Goal: Task Accomplishment & Management: Complete application form

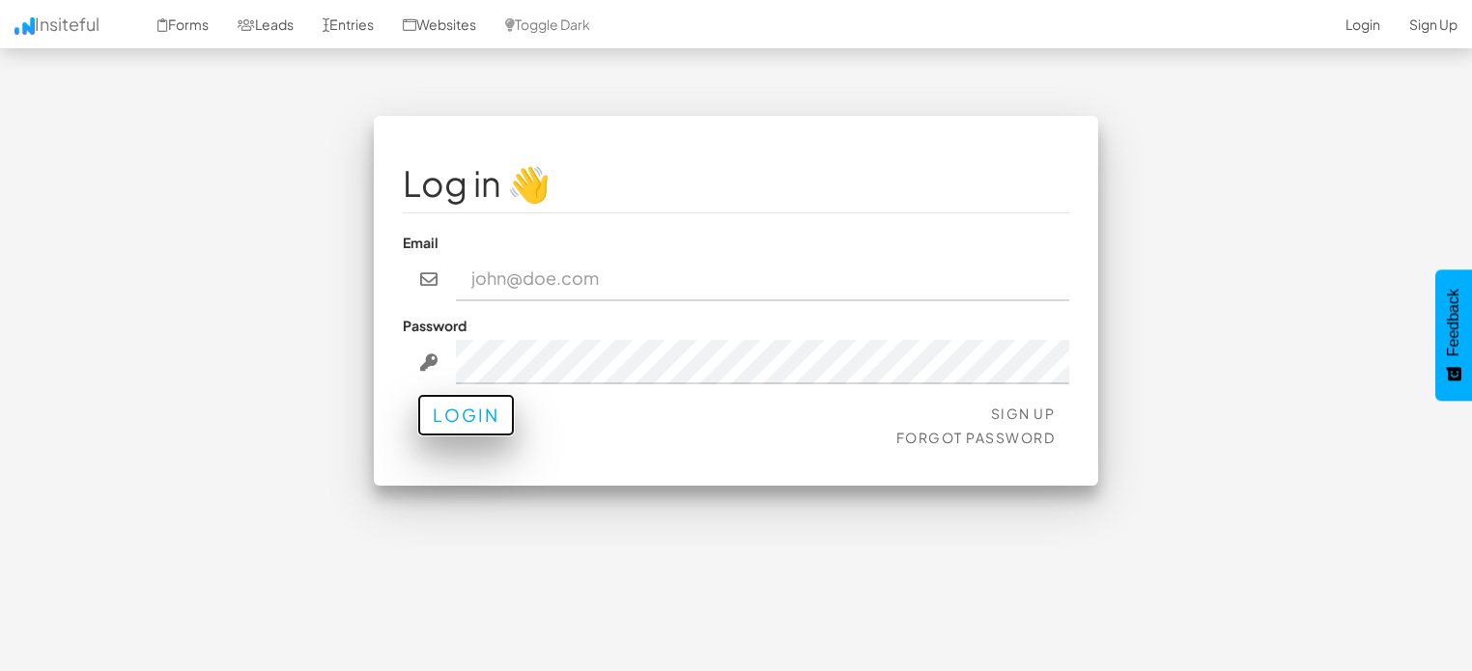
click at [460, 428] on button "Login" at bounding box center [466, 415] width 98 height 42
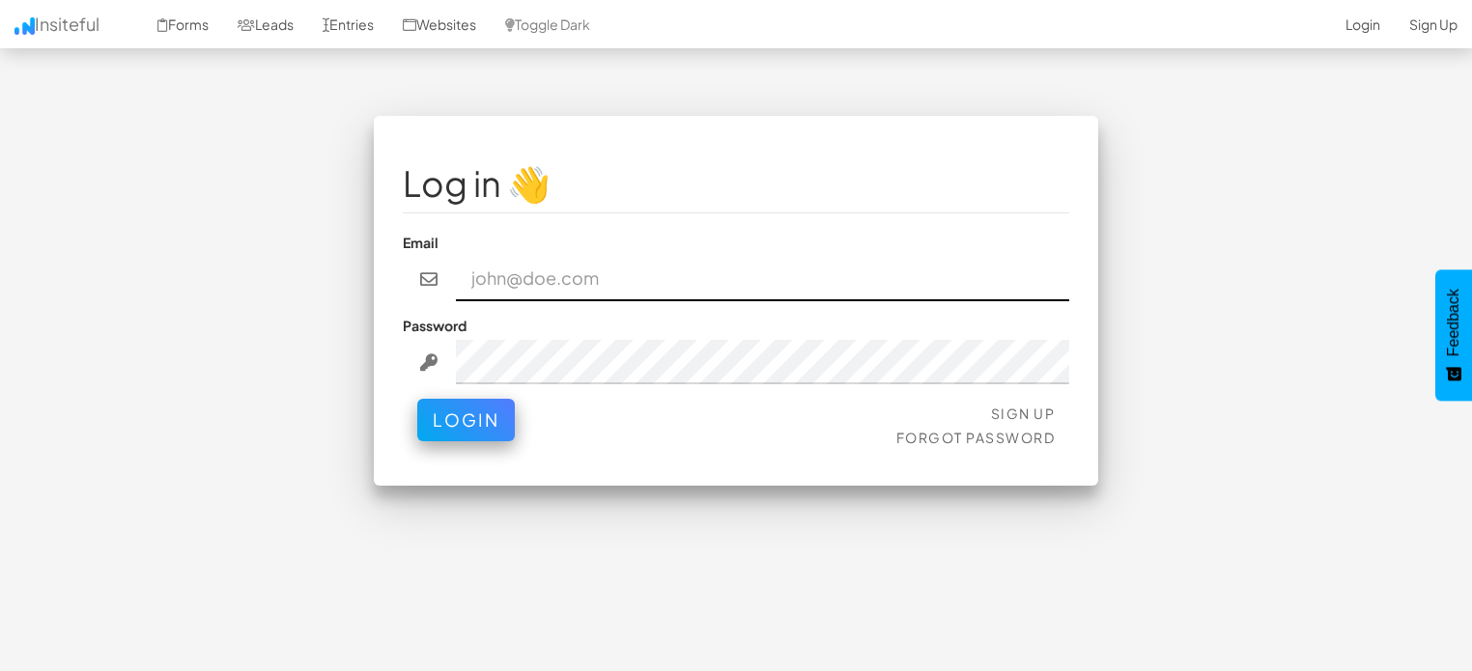
click at [524, 277] on input "email" at bounding box center [763, 279] width 614 height 44
type input "deepashree.phd@gmail.com"
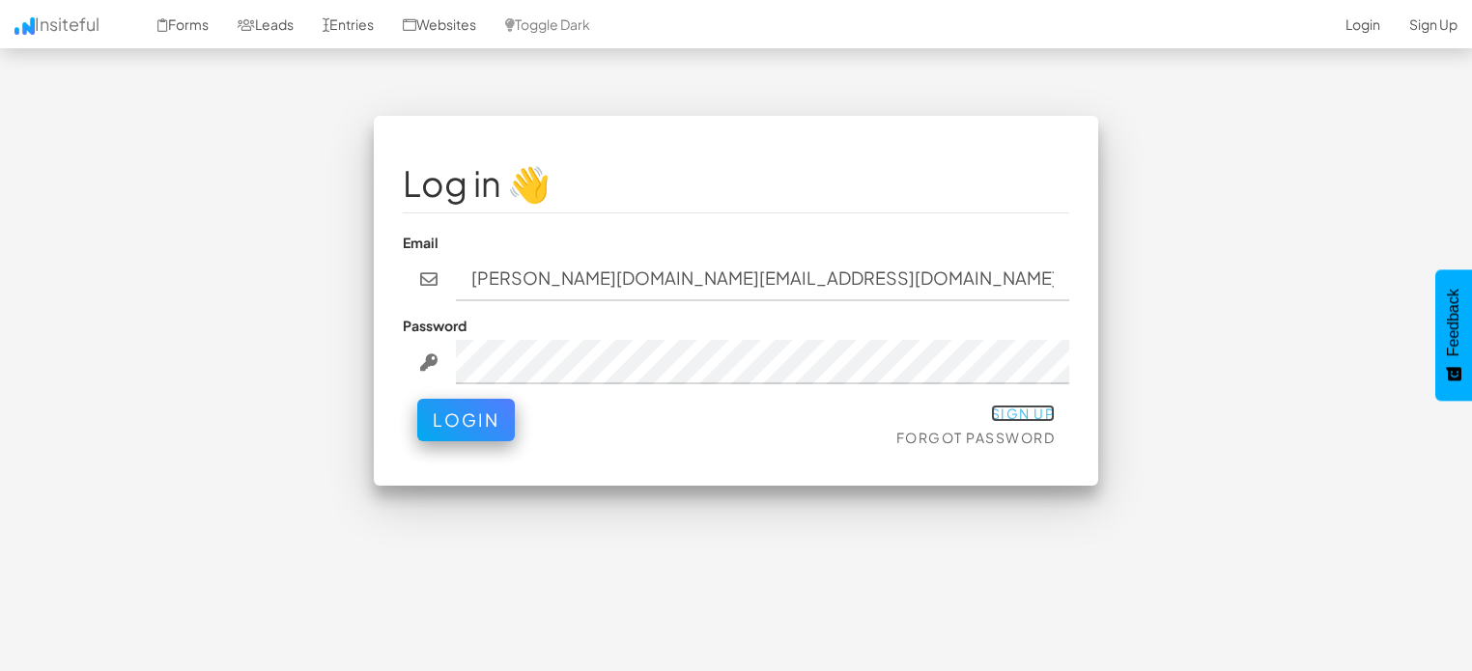
click at [1020, 412] on link "Sign Up" at bounding box center [1023, 413] width 65 height 17
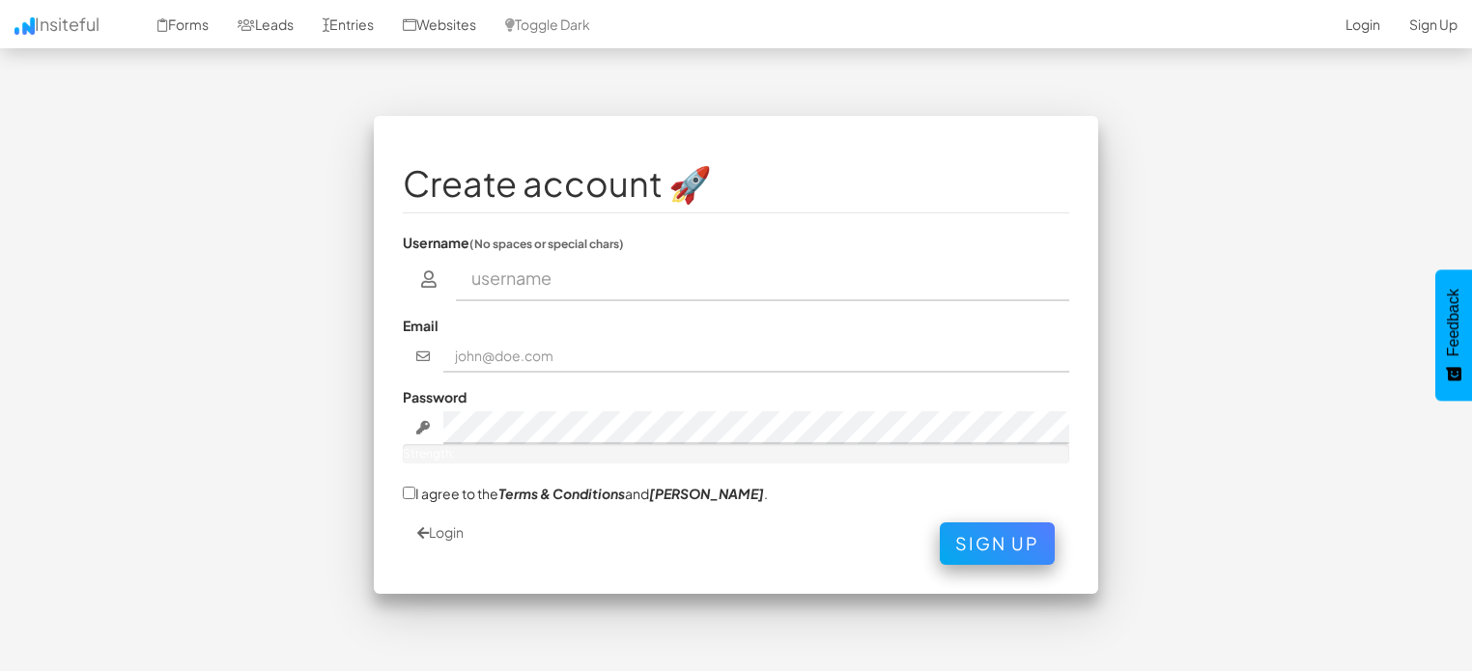
drag, startPoint x: 0, startPoint y: 0, endPoint x: 518, endPoint y: 276, distance: 586.8
click at [518, 276] on input "text" at bounding box center [763, 279] width 614 height 44
type input "deepashee.phd@gmail.com"
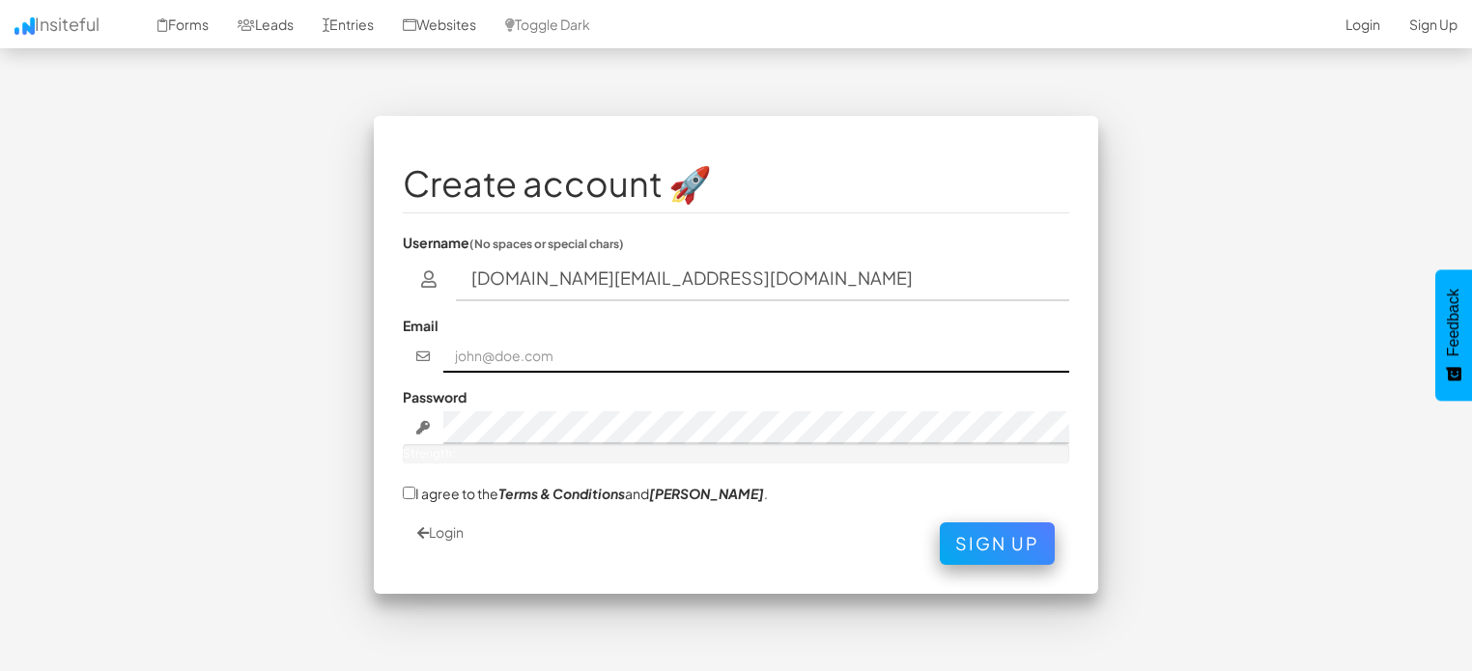
click at [530, 340] on input "text" at bounding box center [756, 356] width 627 height 33
type input "deepashree.phd@gmail.com"
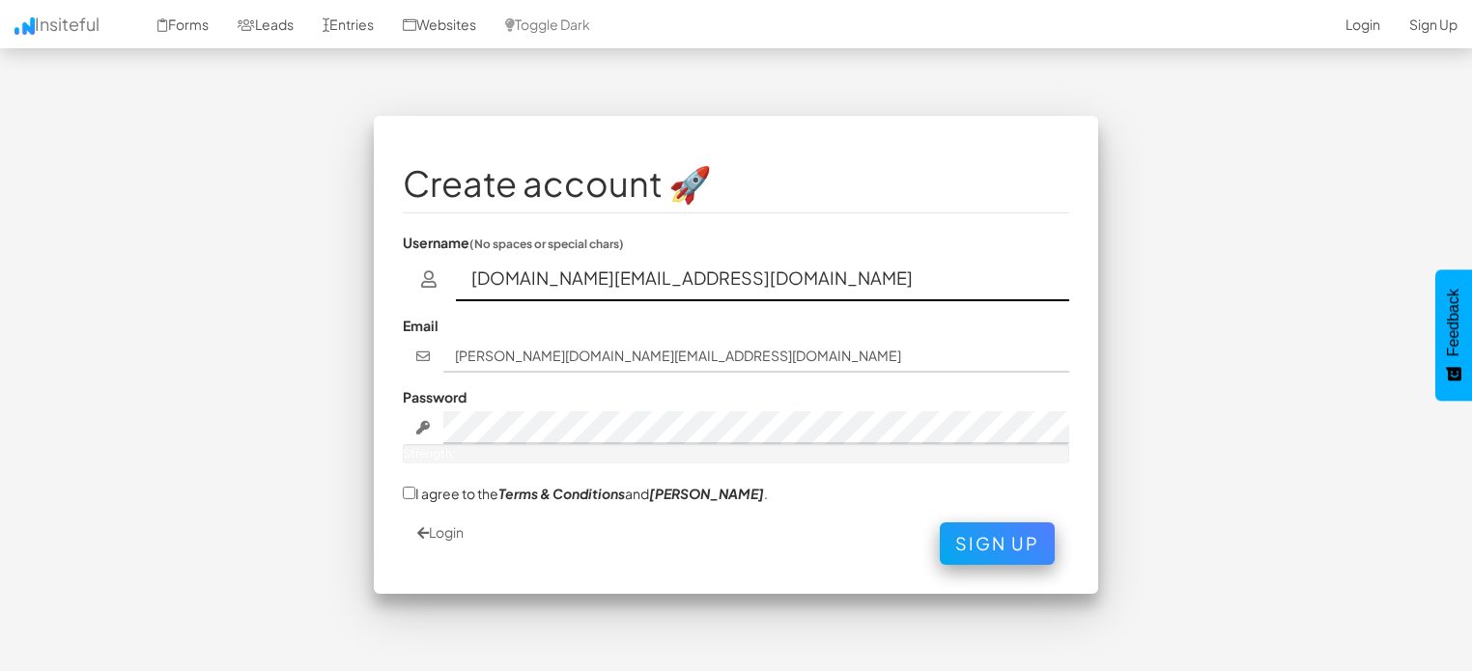
drag, startPoint x: 713, startPoint y: 275, endPoint x: 563, endPoint y: 276, distance: 149.7
click at [563, 276] on input "deepashee.phd@gmail.com" at bounding box center [763, 279] width 614 height 44
type input "deepashee"
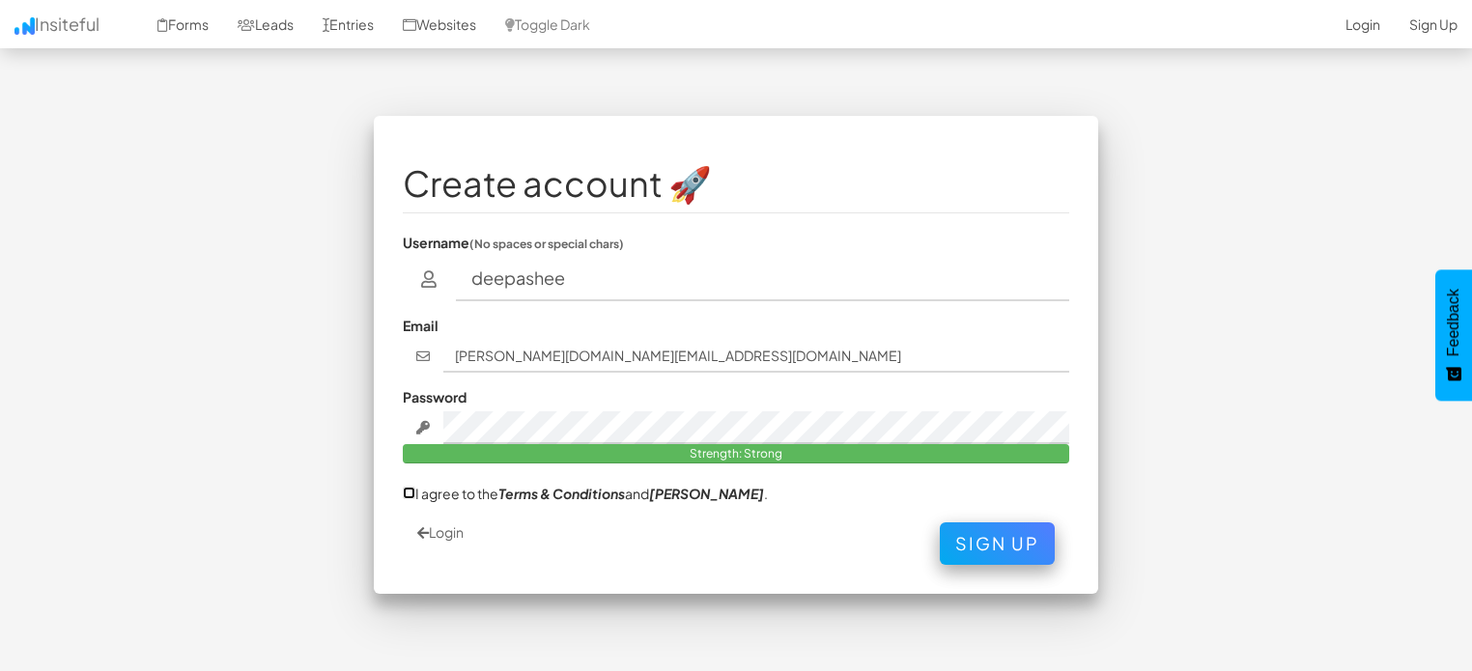
click at [407, 491] on input "I agree to the Terms & Conditions and EULA ." at bounding box center [409, 493] width 13 height 13
checkbox input "true"
click at [1013, 539] on button "Sign Up" at bounding box center [997, 539] width 115 height 42
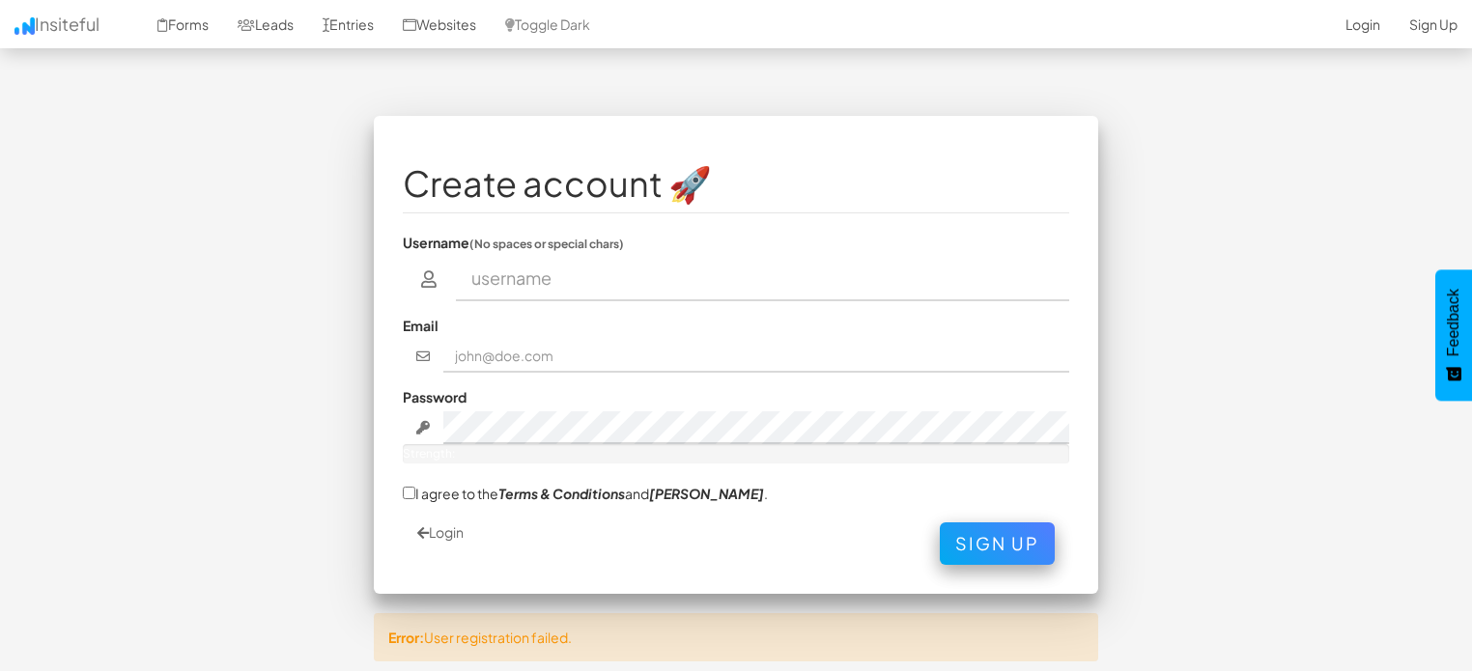
click at [562, 276] on input "text" at bounding box center [763, 279] width 614 height 44
drag, startPoint x: 742, startPoint y: 278, endPoint x: 565, endPoint y: 282, distance: 176.8
click at [565, 282] on input "deepashee.phd@gmail.com" at bounding box center [763, 279] width 614 height 44
click at [419, 287] on icon at bounding box center [429, 278] width 22 height 17
click at [545, 277] on input "deepashee" at bounding box center [763, 279] width 614 height 44
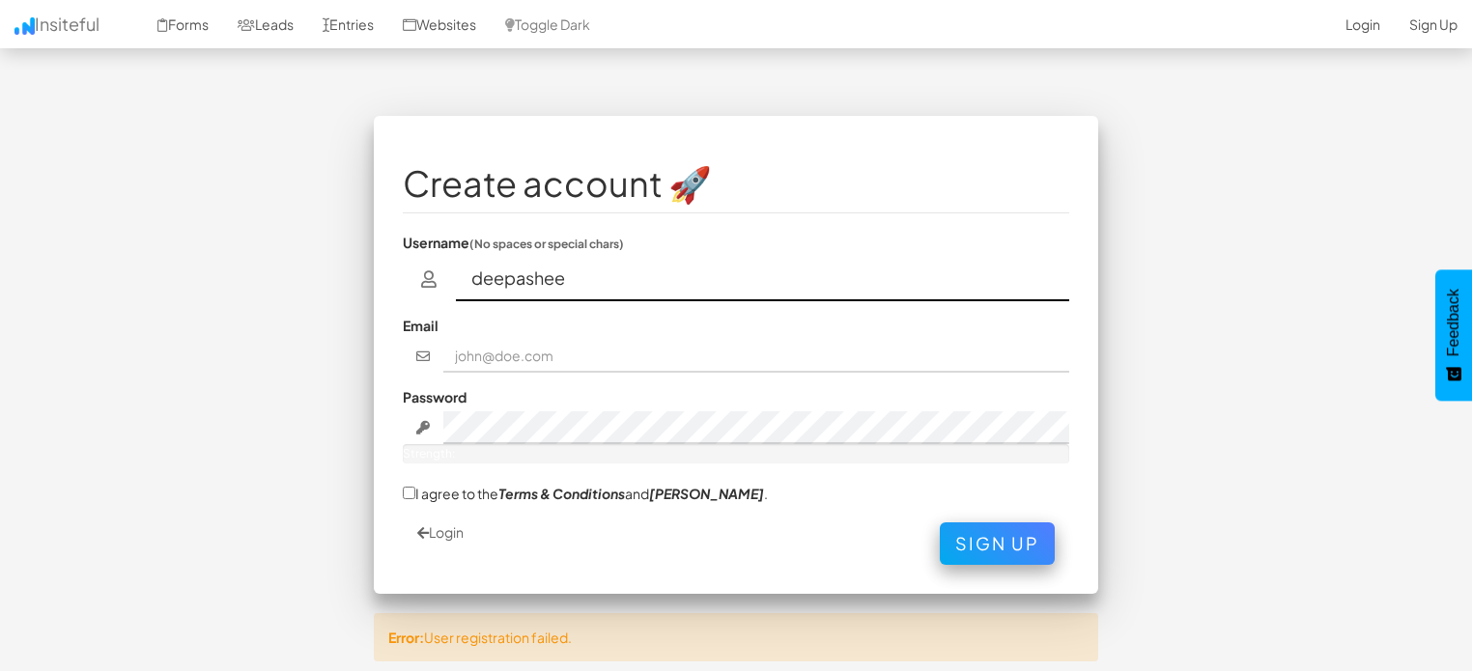
click at [548, 281] on input "deepashee" at bounding box center [763, 279] width 614 height 44
type input "deepashree"
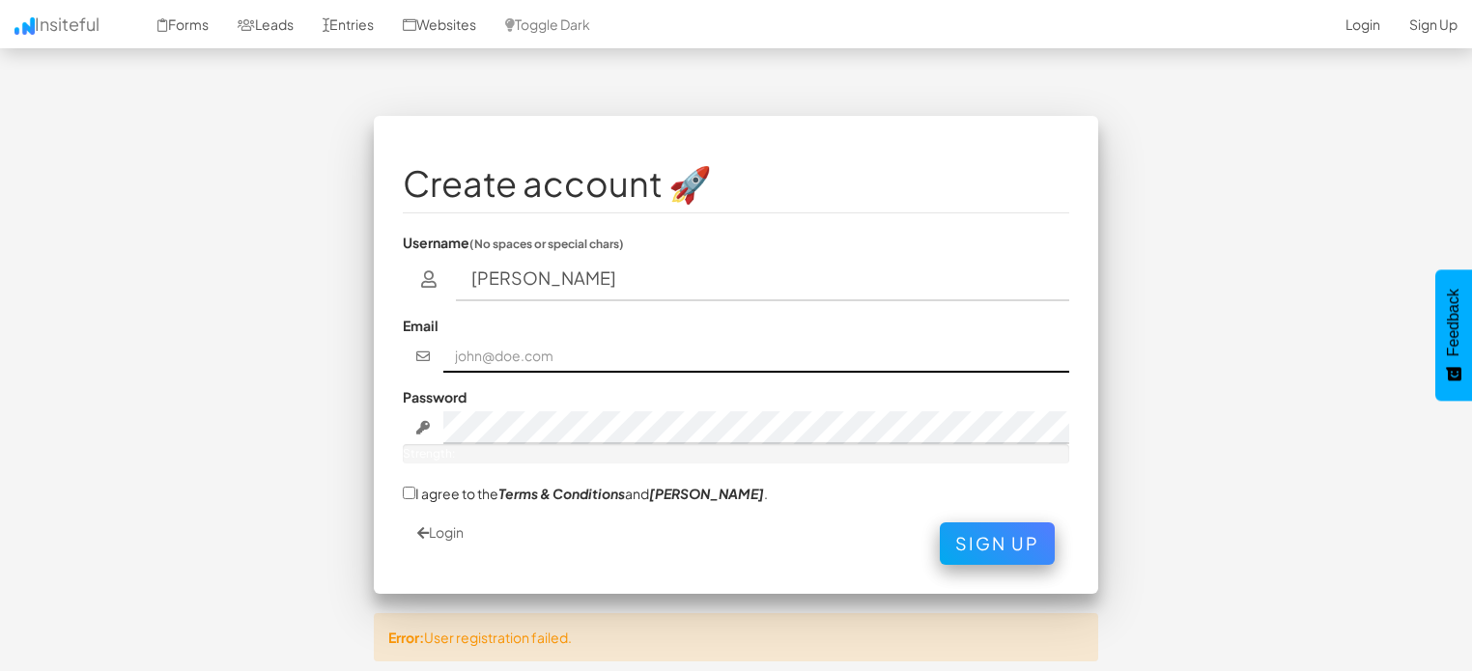
click at [548, 341] on input "text" at bounding box center [756, 356] width 627 height 33
type input "deepashree.phd@gmail.com"
click at [646, 370] on input "deepashree.phd@gmail.com" at bounding box center [756, 356] width 627 height 33
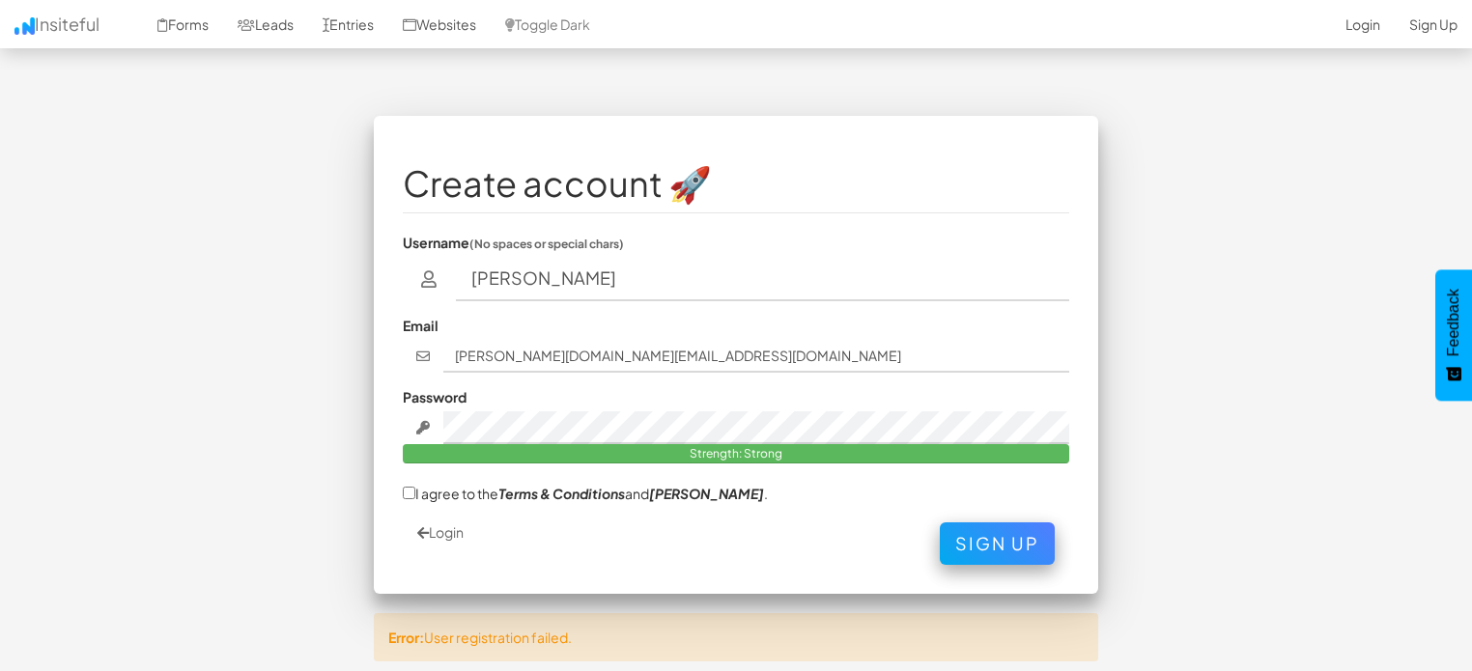
click at [415, 491] on label "I agree to the Terms & Conditions and EULA ." at bounding box center [585, 493] width 365 height 20
click at [415, 491] on input "I agree to the Terms & Conditions and EULA ." at bounding box center [409, 493] width 13 height 13
checkbox input "true"
click at [990, 544] on button "Sign Up" at bounding box center [997, 539] width 115 height 42
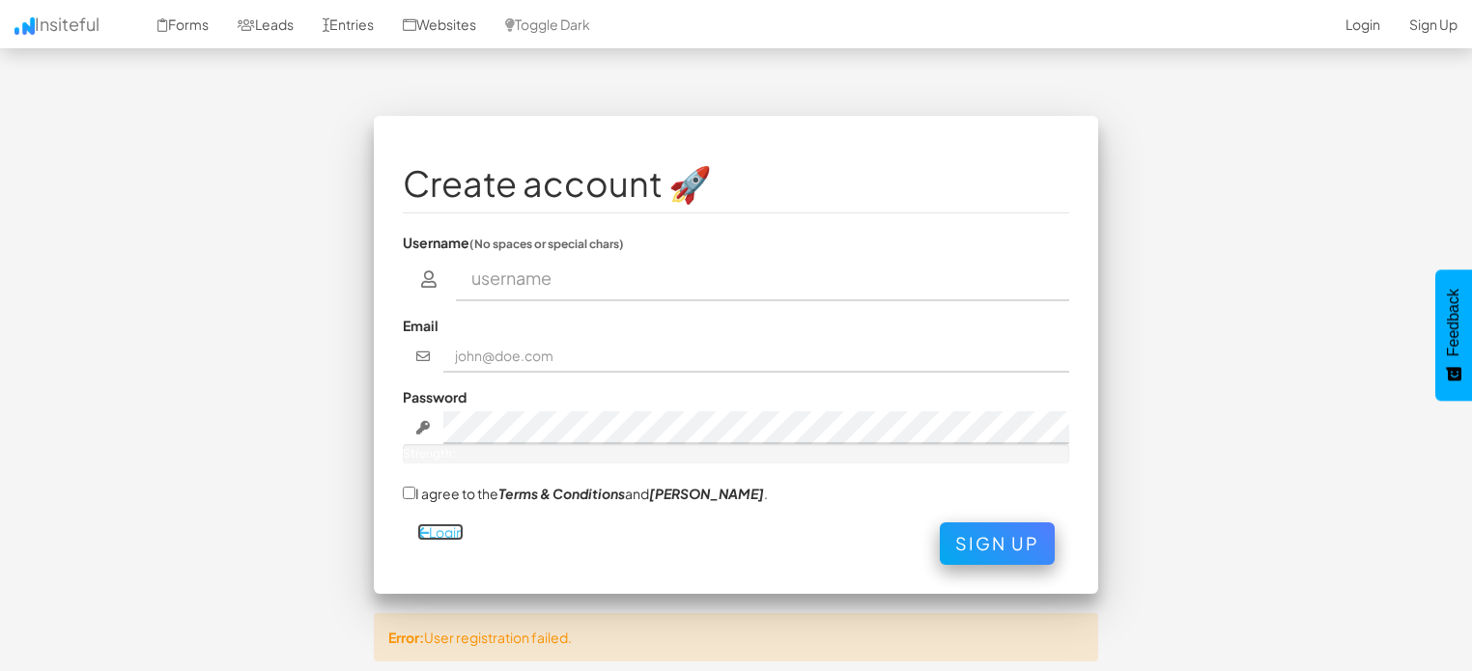
click at [456, 531] on link "Login" at bounding box center [440, 532] width 46 height 17
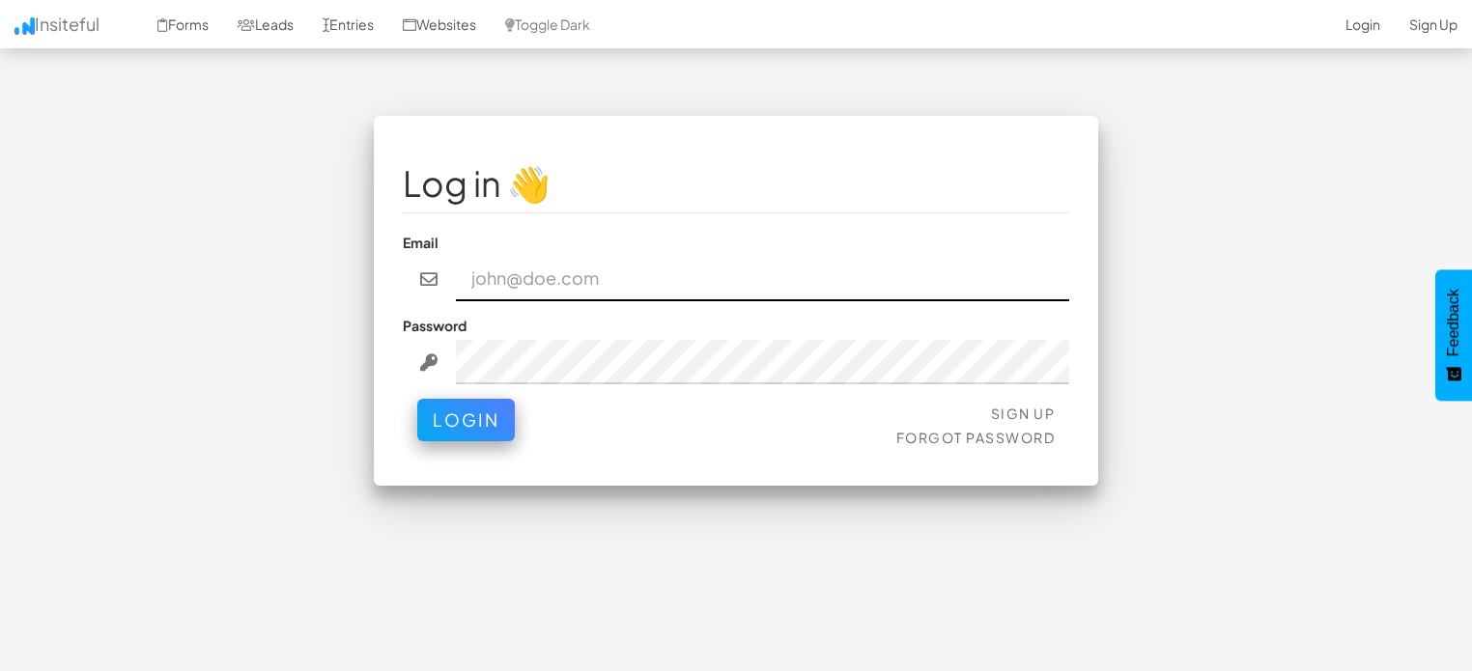
type input "deepashree.phd@gmail.com"
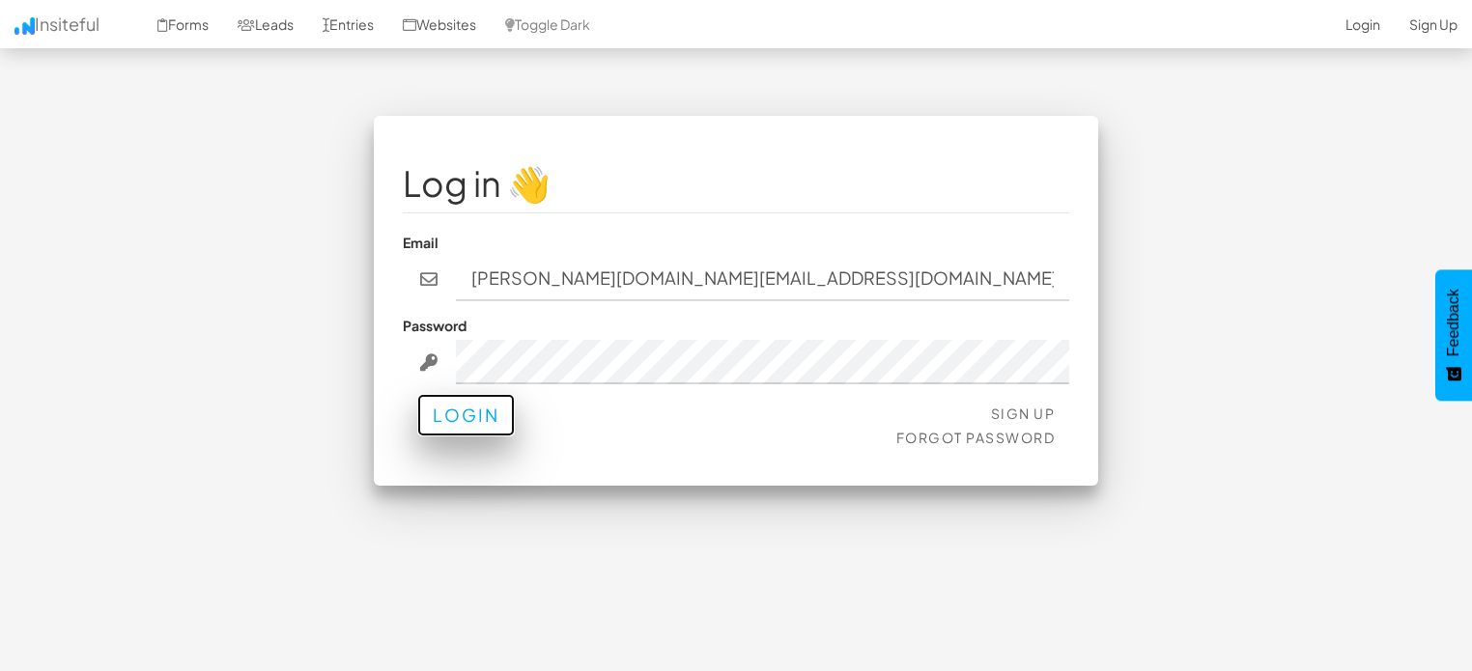
click at [472, 422] on button "Login" at bounding box center [466, 415] width 98 height 42
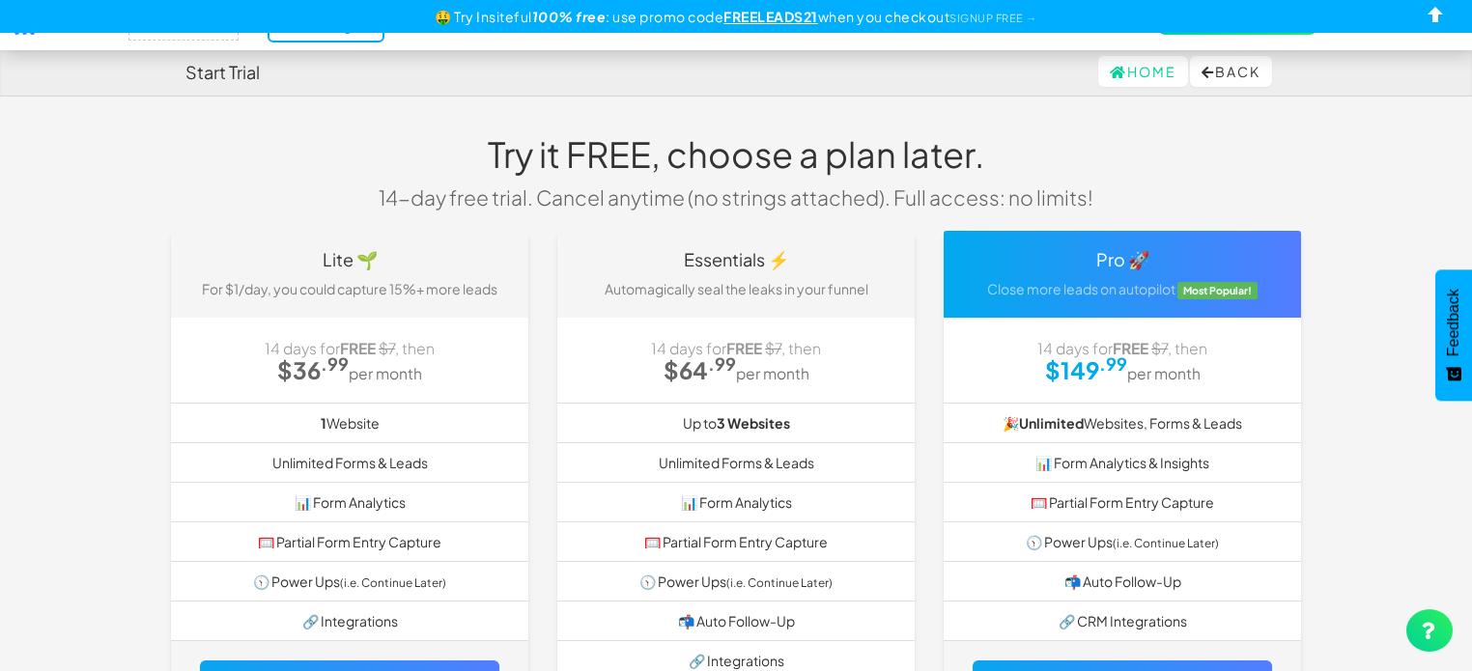
click at [228, 69] on h4 "Start Trial" at bounding box center [222, 72] width 74 height 19
